Goal: Task Accomplishment & Management: Manage account settings

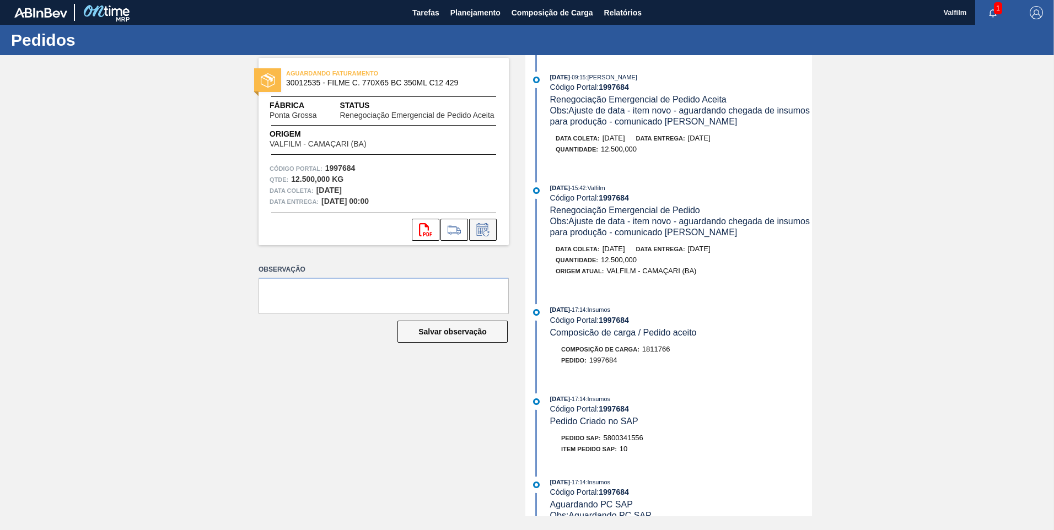
click at [487, 227] on icon at bounding box center [483, 229] width 18 height 13
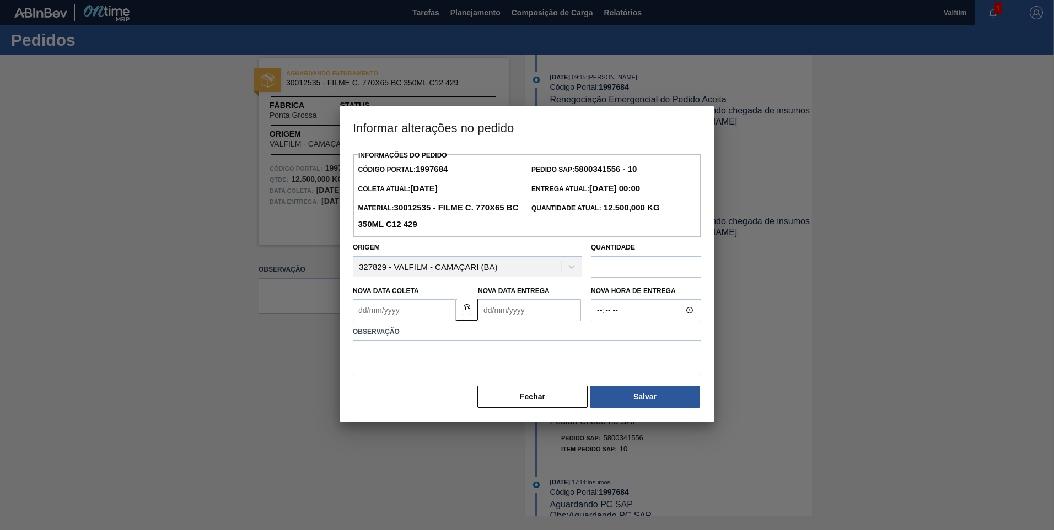
click at [434, 313] on Coleta1997684 "Nova Data Coleta" at bounding box center [404, 310] width 103 height 22
click at [440, 391] on div "11" at bounding box center [437, 390] width 15 height 15
type Coleta1997684 "[DATE]"
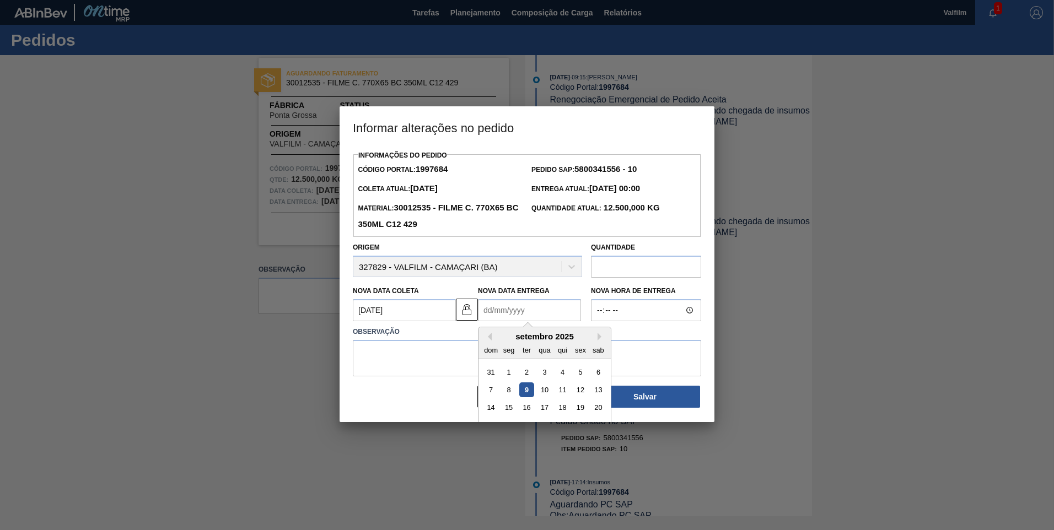
click at [498, 321] on Entrega1997684 "Nova Data Entrega" at bounding box center [529, 310] width 103 height 22
click at [598, 338] on button "Next Month" at bounding box center [602, 337] width 8 height 8
click at [490, 339] on button "Previous Month" at bounding box center [488, 337] width 8 height 8
click at [522, 408] on div "16" at bounding box center [526, 408] width 15 height 15
type Entrega1997684 "[DATE]"
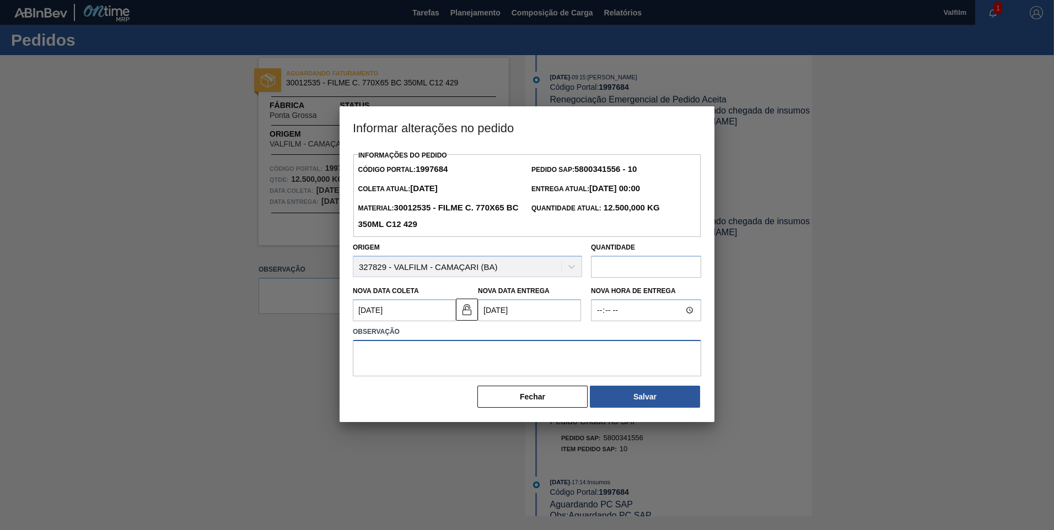
click at [519, 365] on textarea at bounding box center [527, 358] width 348 height 36
type textarea "Ajuste de data / disp. carga para região."
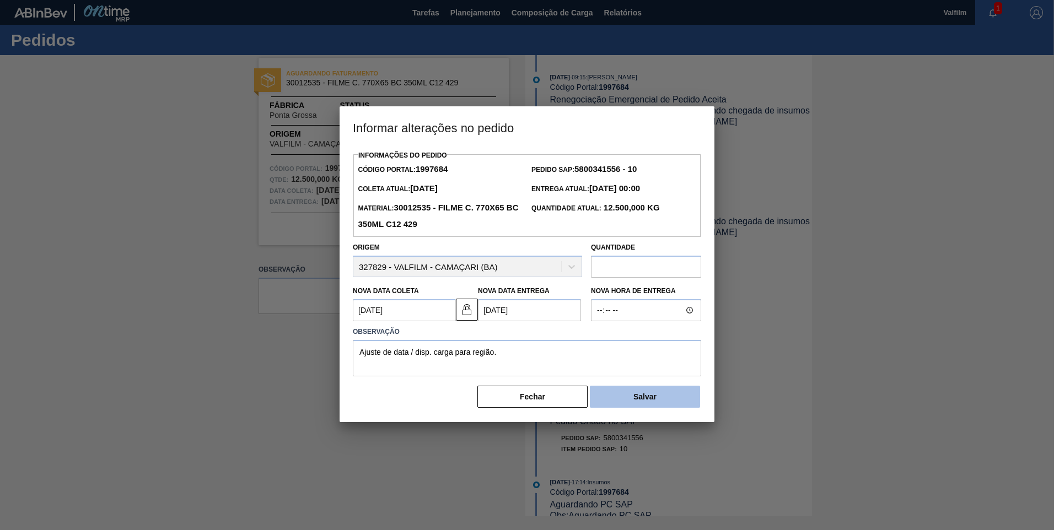
click at [614, 404] on button "Salvar" at bounding box center [645, 397] width 110 height 22
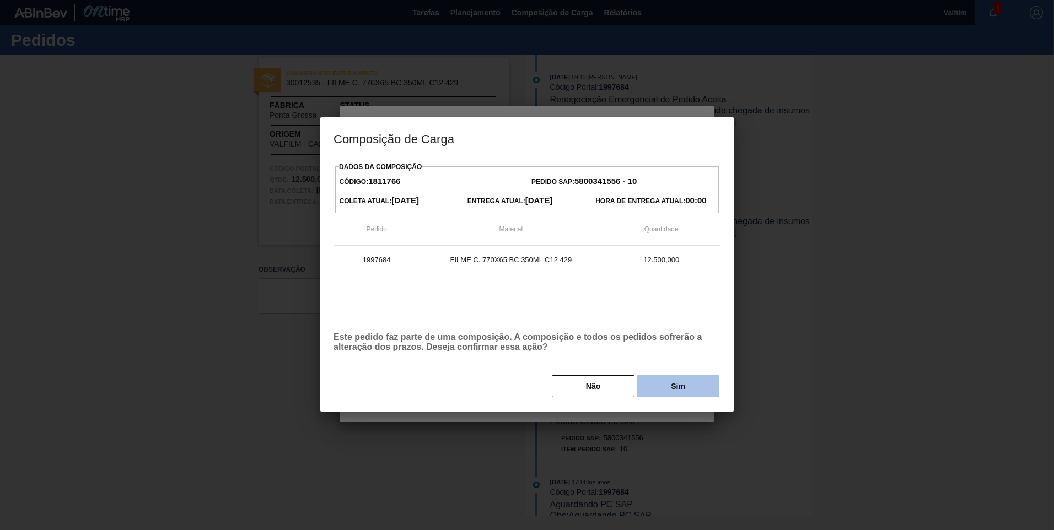
click at [643, 387] on button "Sim" at bounding box center [678, 386] width 83 height 22
